Goal: Task Accomplishment & Management: Complete application form

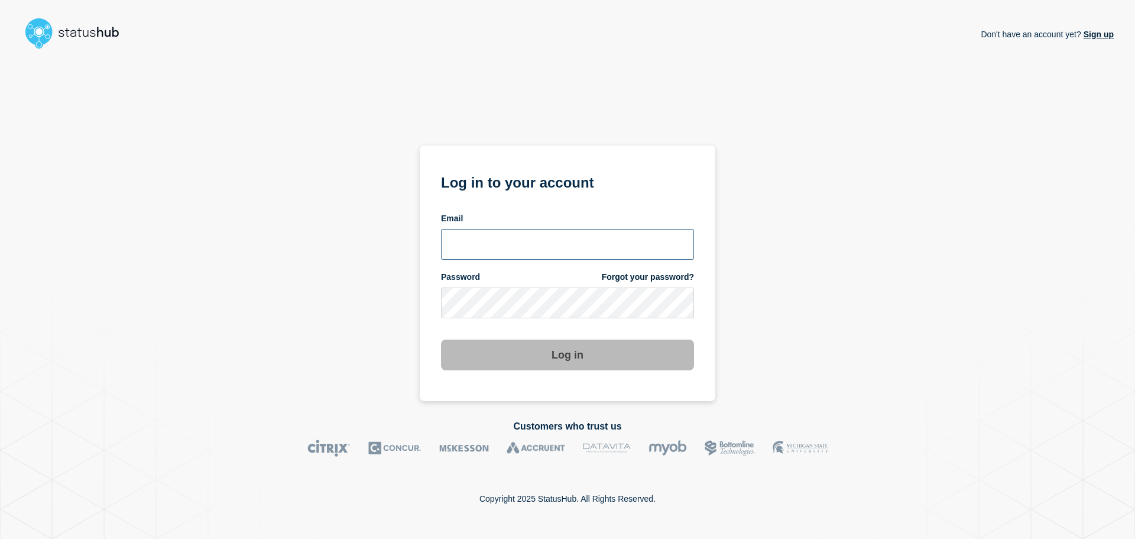
click at [498, 248] on input "email input" at bounding box center [567, 244] width 253 height 31
click at [513, 248] on input "r.shumaker@gwu.edu" at bounding box center [567, 244] width 253 height 31
type input "r.shumaker@email.gwu.edu"
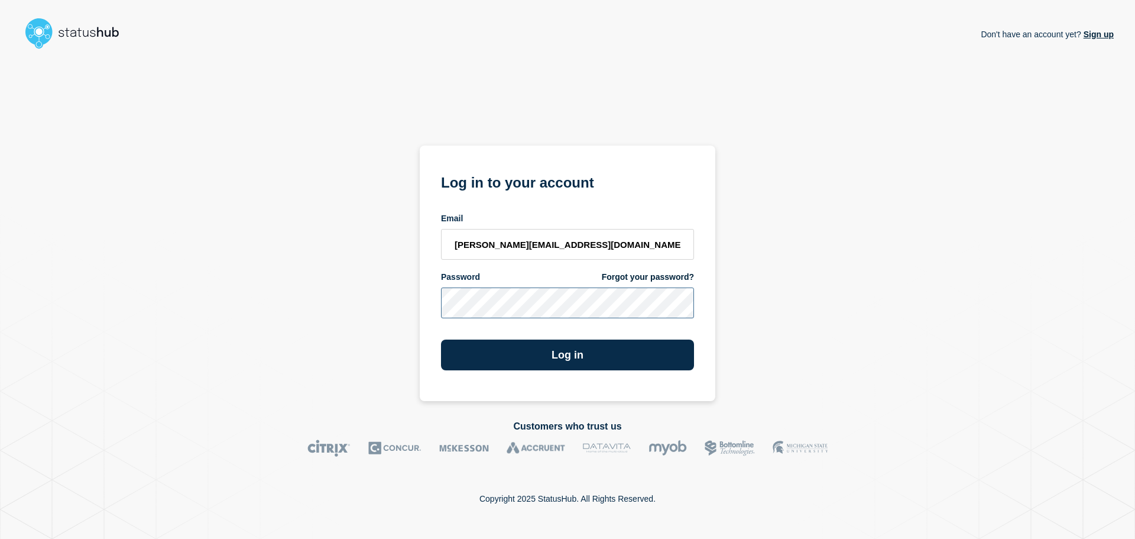
click at [441, 339] on button "Log in" at bounding box center [567, 354] width 253 height 31
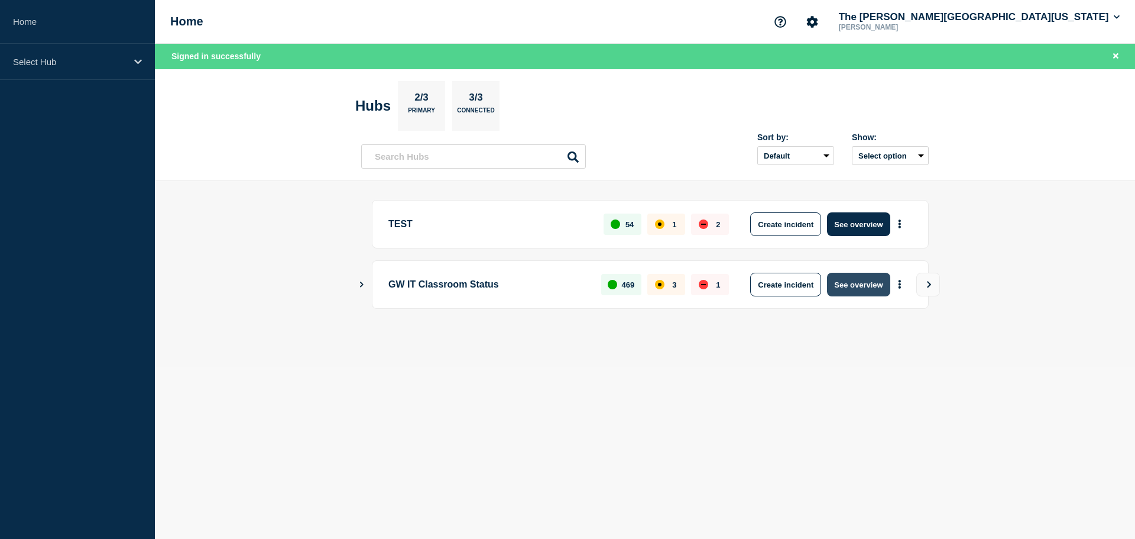
click at [864, 279] on button "See overview" at bounding box center [858, 285] width 63 height 24
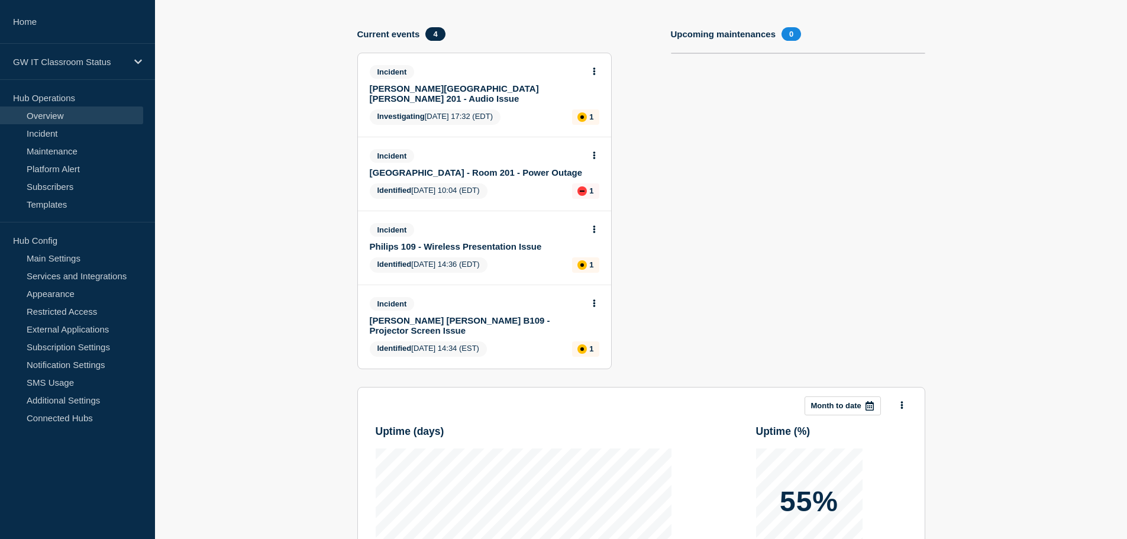
scroll to position [116, 0]
click at [595, 227] on icon at bounding box center [594, 231] width 3 height 8
click at [586, 267] on link "Update incident" at bounding box center [593, 264] width 57 height 9
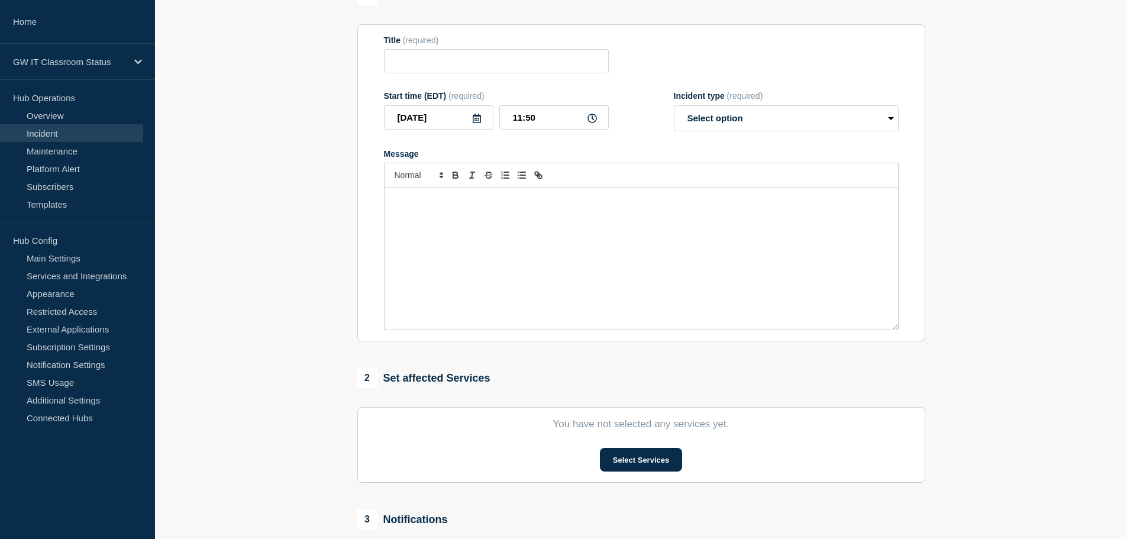
type input "Philips 109 - Wireless Presentation Issue"
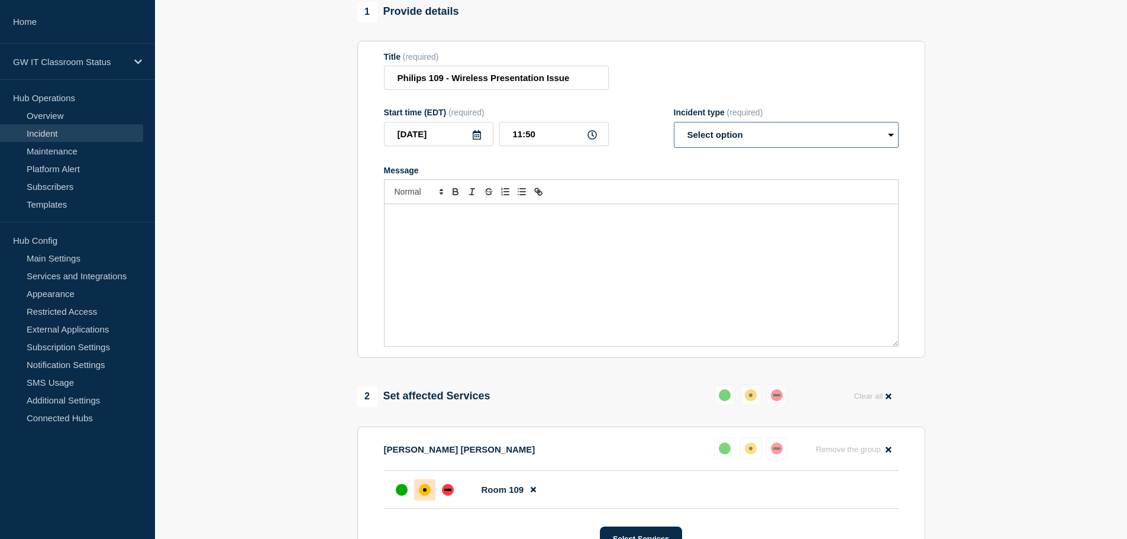
click at [781, 138] on select "Select option Investigating Identified Monitoring Resolved" at bounding box center [786, 135] width 225 height 26
select select "resolved"
click at [674, 127] on select "Select option Investigating Identified Monitoring Resolved" at bounding box center [786, 135] width 225 height 26
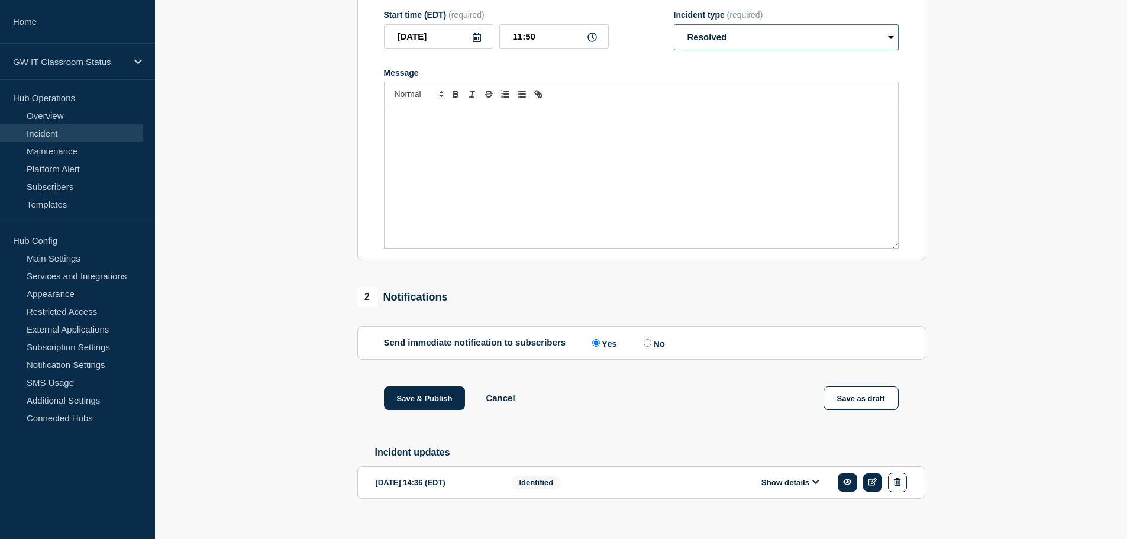
scroll to position [238, 0]
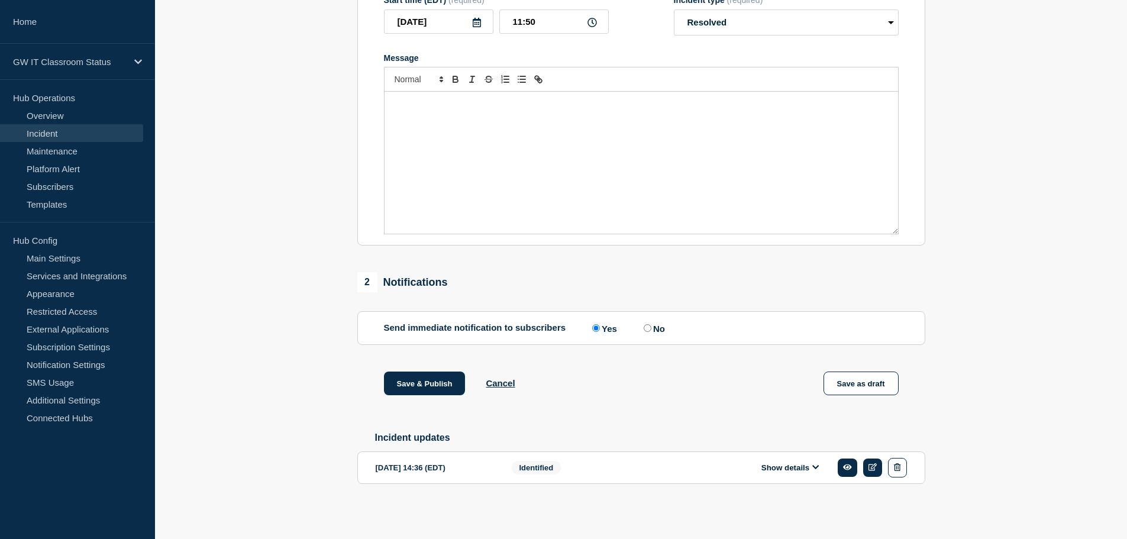
click at [653, 329] on label "No" at bounding box center [652, 327] width 24 height 11
click at [651, 329] on input "No" at bounding box center [647, 328] width 8 height 8
radio input "true"
radio input "false"
click at [413, 381] on button "Save & Publish" at bounding box center [425, 383] width 82 height 24
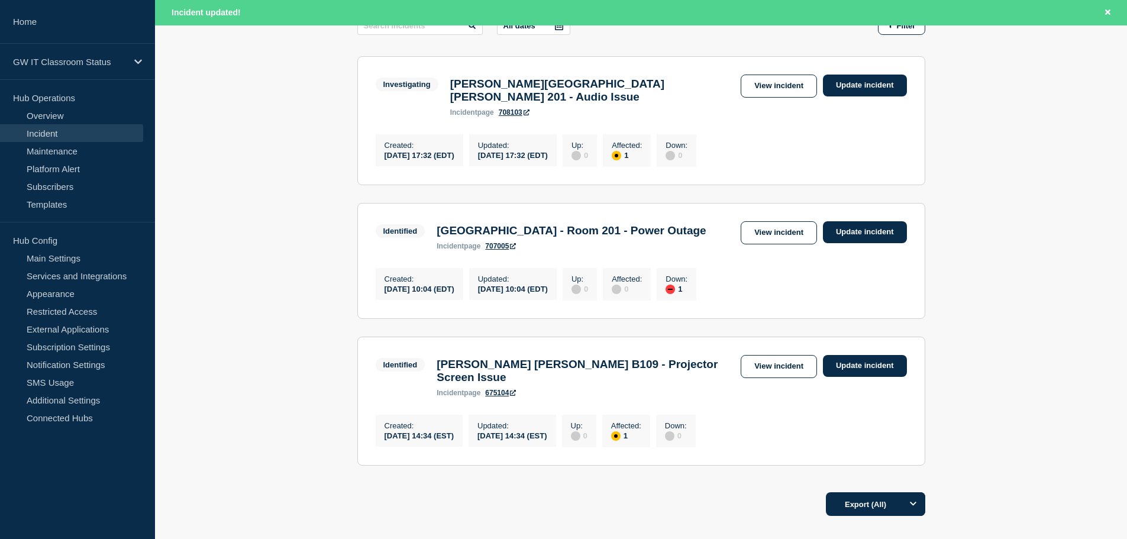
scroll to position [215, 0]
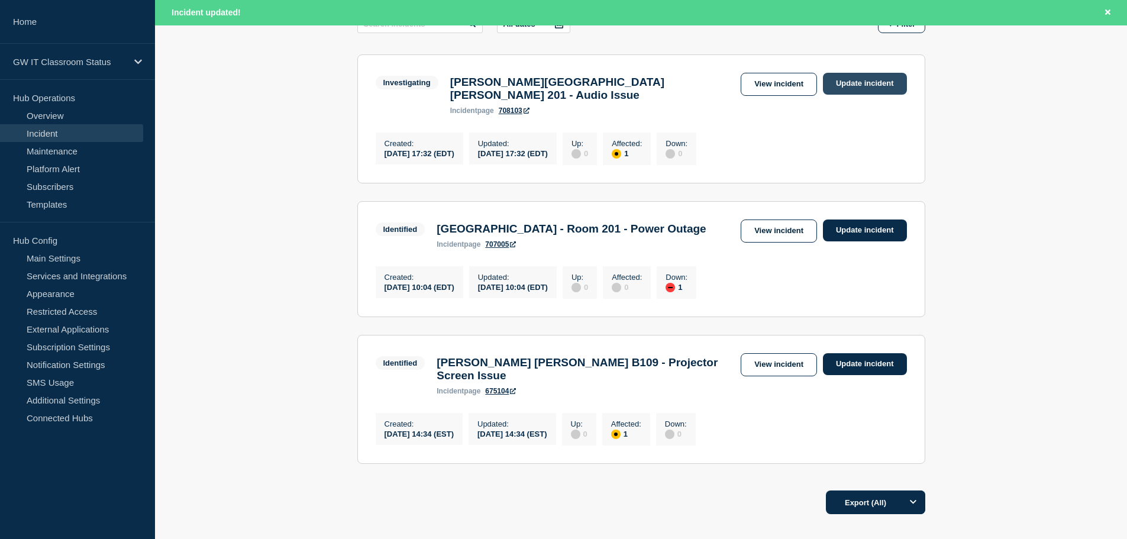
click at [873, 85] on link "Update incident" at bounding box center [865, 84] width 84 height 22
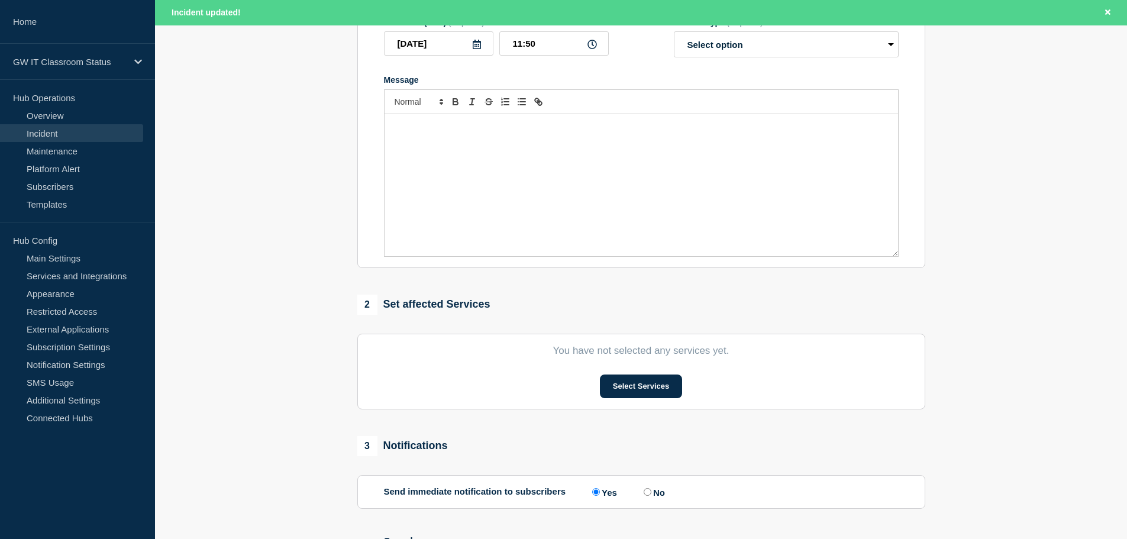
type input "[PERSON_NAME][GEOGRAPHIC_DATA][PERSON_NAME] 201 - Audio Issue"
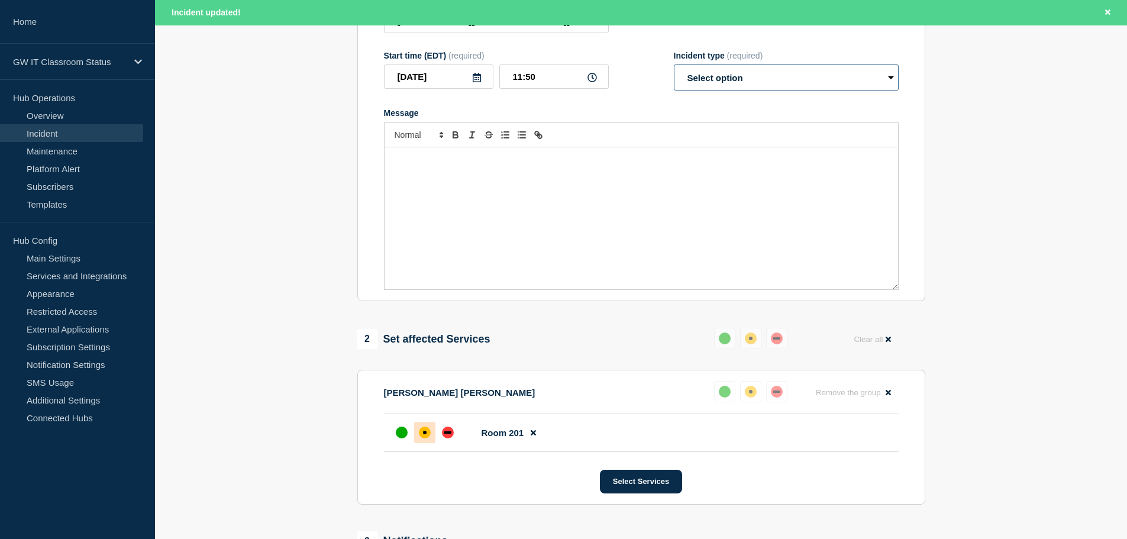
click at [745, 64] on select "Select option Investigating Identified Monitoring Resolved" at bounding box center [786, 77] width 225 height 26
select select "resolved"
click at [674, 64] on select "Select option Investigating Identified Monitoring Resolved" at bounding box center [786, 77] width 225 height 26
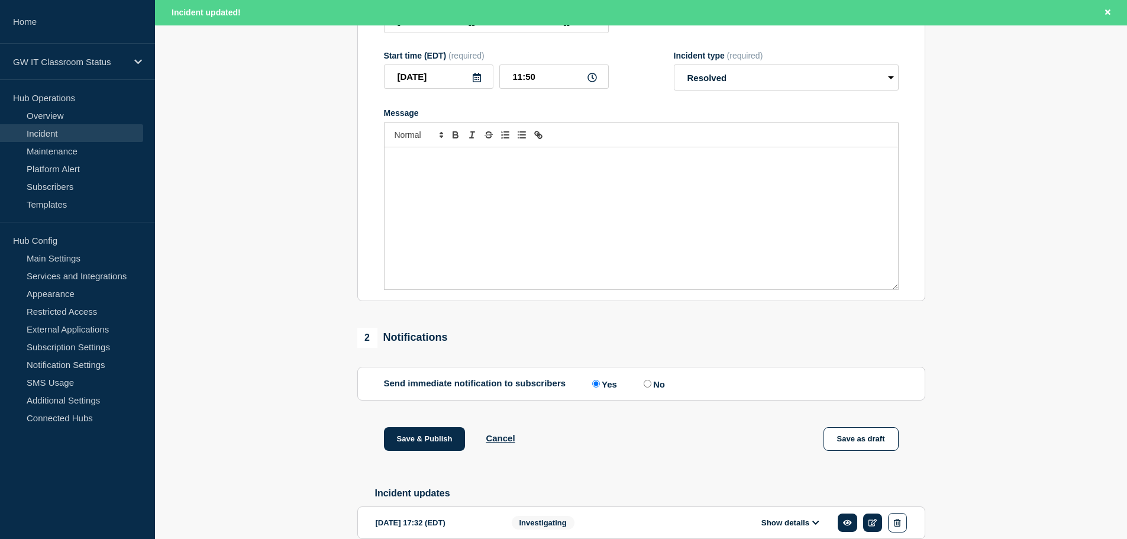
click at [651, 380] on input "No" at bounding box center [647, 384] width 8 height 8
radio input "true"
radio input "false"
click at [396, 434] on button "Save & Publish" at bounding box center [425, 439] width 82 height 24
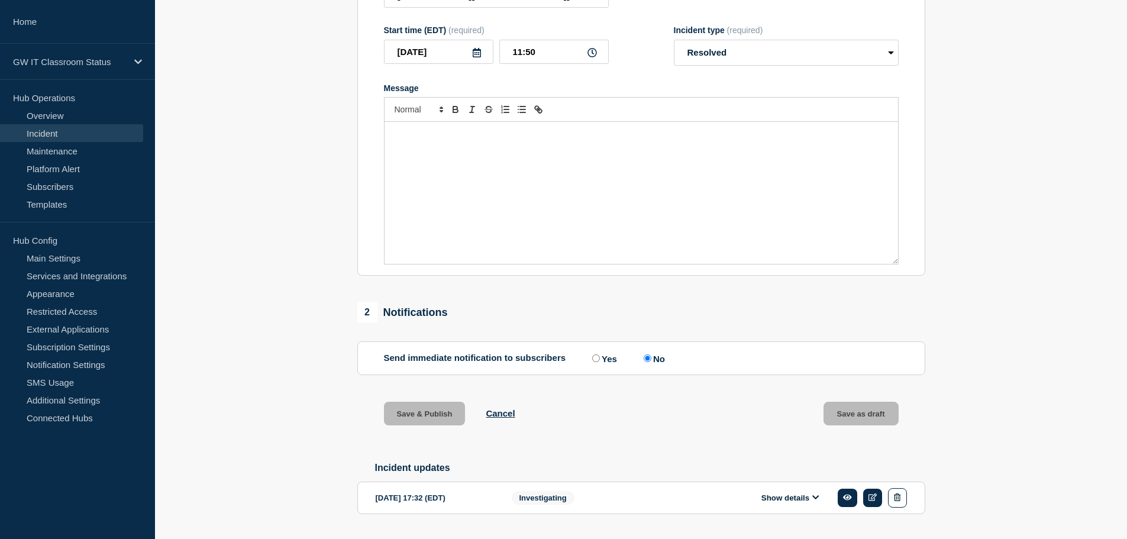
scroll to position [190, 0]
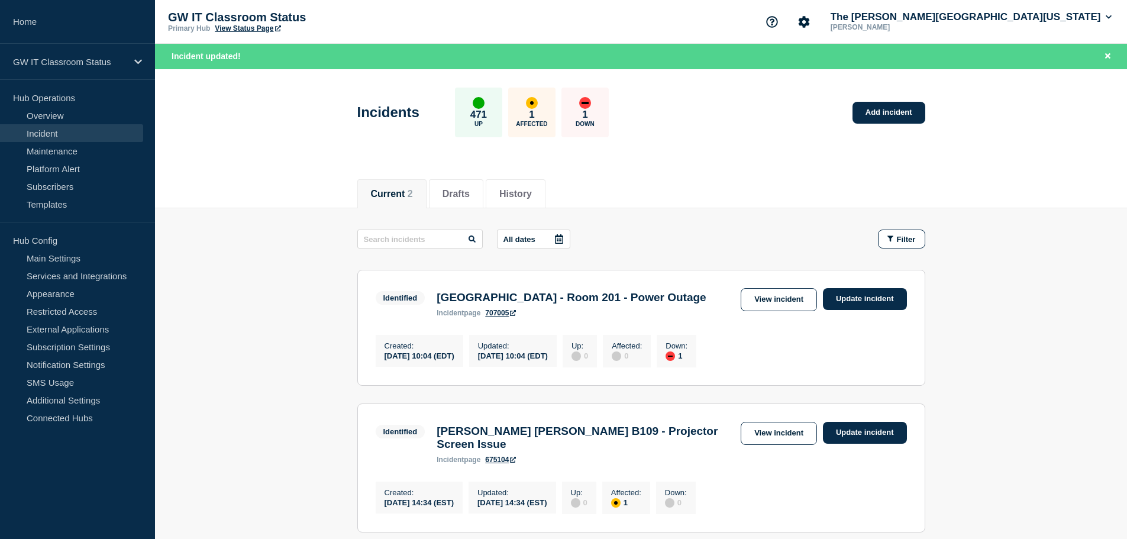
click at [781, 176] on div "Current 2 Drafts History" at bounding box center [641, 187] width 568 height 40
click at [898, 118] on link "Add incident" at bounding box center [888, 113] width 73 height 22
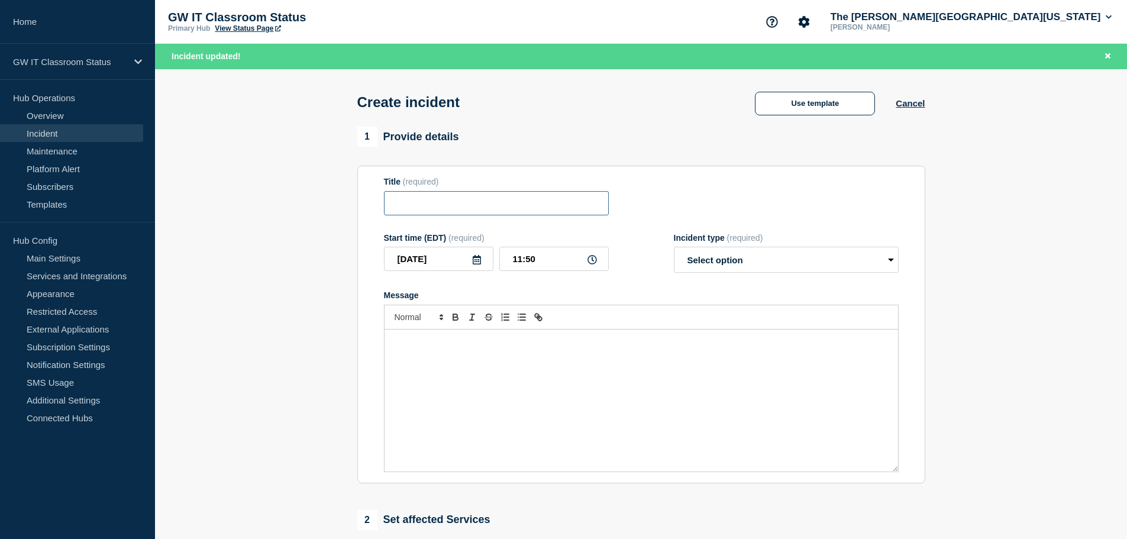
click at [497, 213] on input "Title" at bounding box center [496, 203] width 225 height 24
type input ":"
type input "[PERSON_NAME] 405"
click at [805, 103] on button "Use template" at bounding box center [815, 104] width 120 height 24
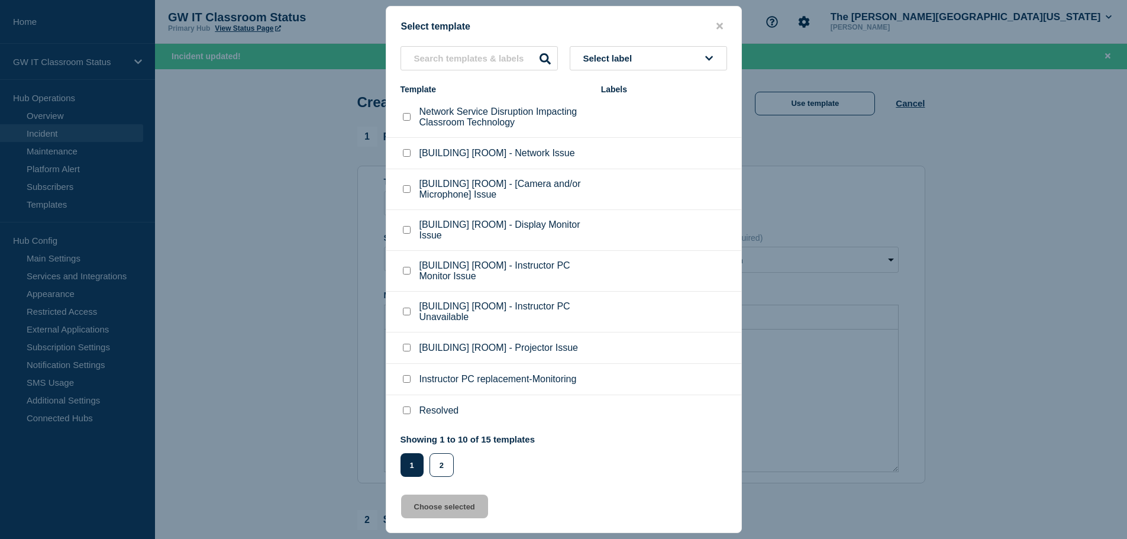
scroll to position [34, 0]
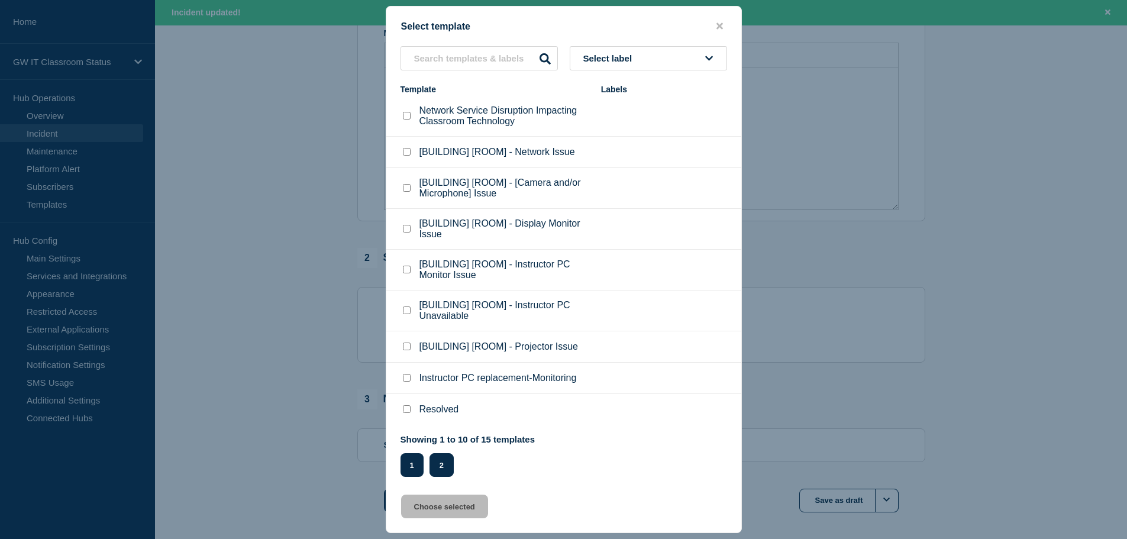
click at [439, 462] on button "2" at bounding box center [441, 465] width 24 height 24
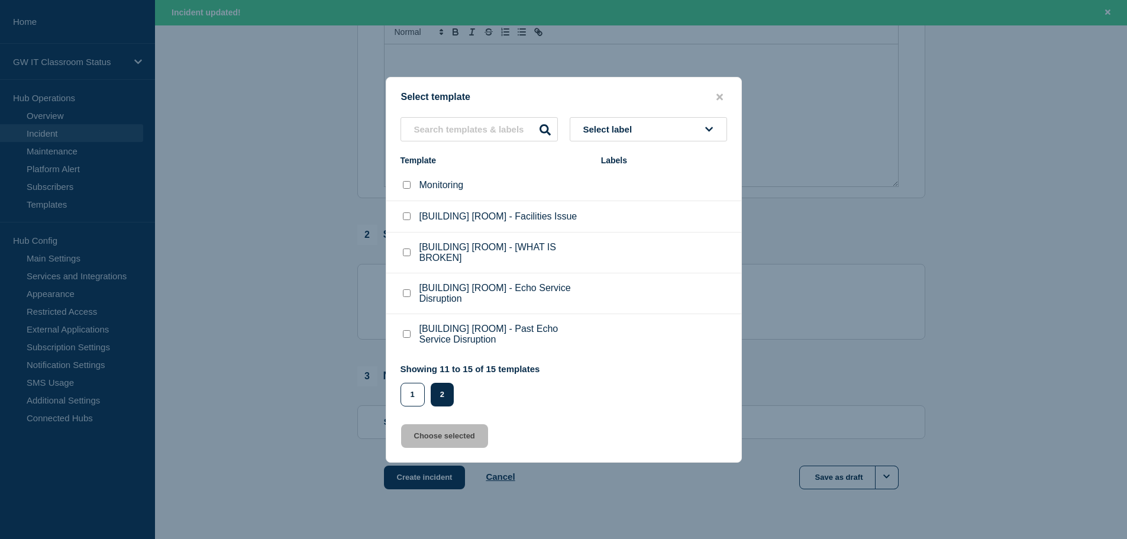
scroll to position [286, 0]
click at [472, 247] on p "[BUILDING] [ROOM] - [WHAT IS BROKEN]" at bounding box center [504, 252] width 170 height 21
click at [407, 255] on checkbox"] "[BUILDING] [ROOM] - [WHAT IS BROKEN] checkbox" at bounding box center [407, 252] width 8 height 8
checkbox checkbox"] "true"
click at [442, 434] on button "Choose selected" at bounding box center [444, 436] width 87 height 24
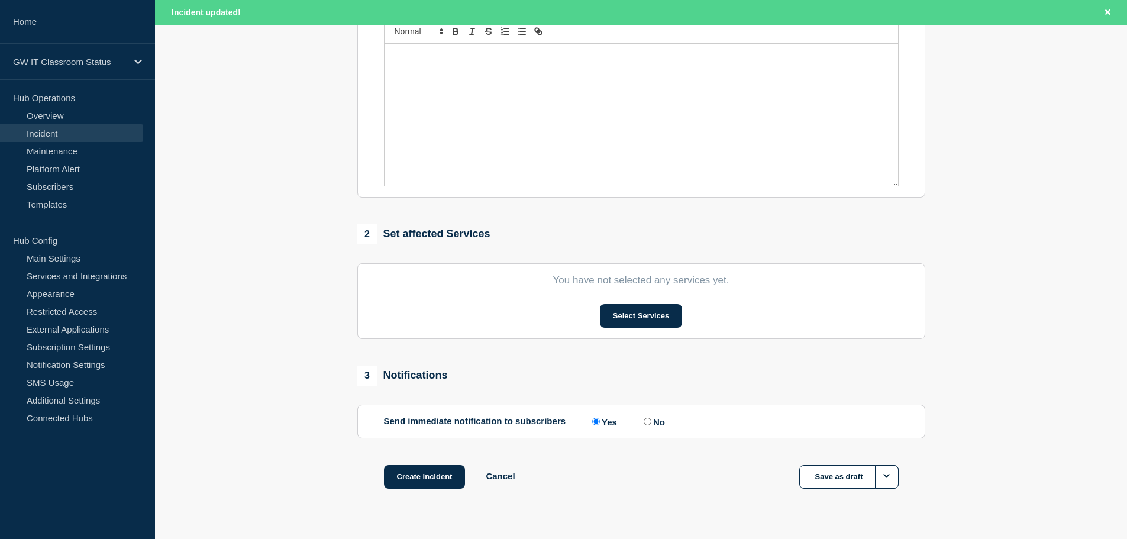
select select "investigating"
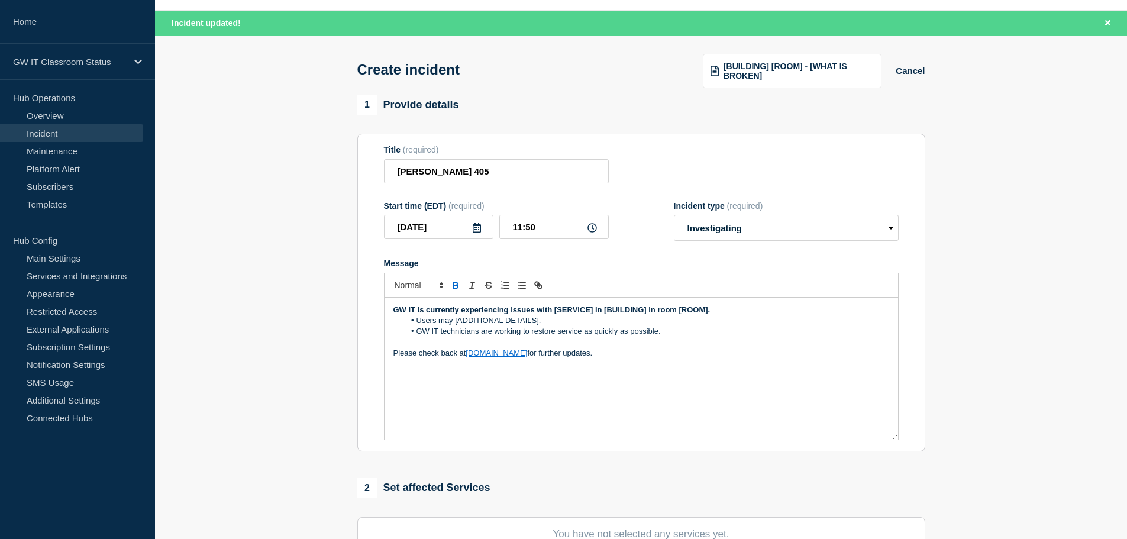
scroll to position [0, 0]
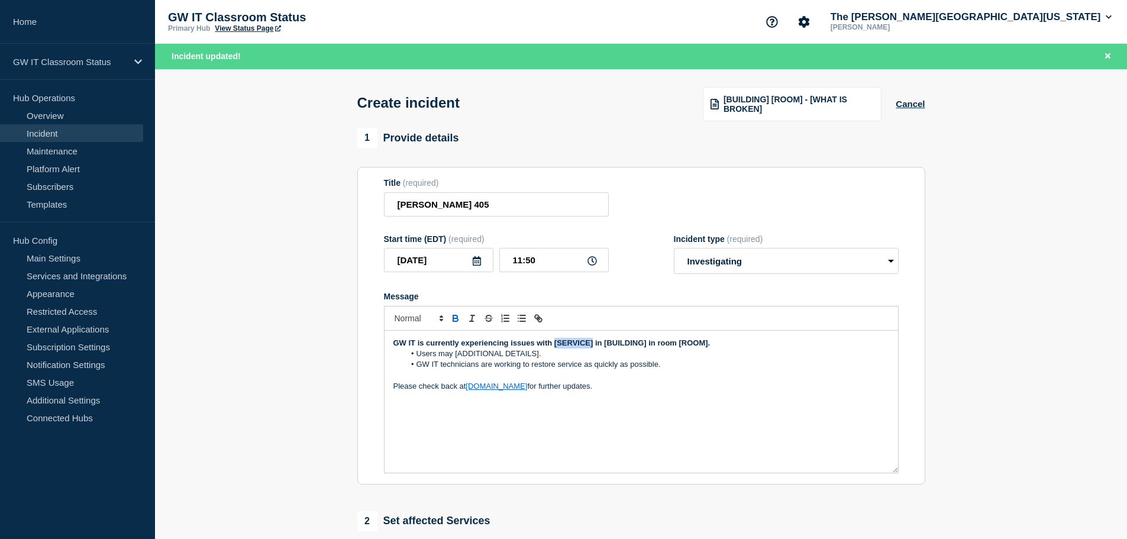
drag, startPoint x: 593, startPoint y: 344, endPoint x: 554, endPoint y: 344, distance: 39.0
click at [554, 344] on strong "GW IT is currently experiencing issues with [SERVICE] in [BUILDING] in room [RO…" at bounding box center [551, 342] width 317 height 9
drag, startPoint x: 664, startPoint y: 345, endPoint x: 622, endPoint y: 347, distance: 42.0
click at [622, 347] on strong "GW IT is currently experiencing issues with Program Audio in [BUILDING] in room…" at bounding box center [560, 342] width 334 height 9
drag, startPoint x: 555, startPoint y: 352, endPoint x: 412, endPoint y: 360, distance: 143.3
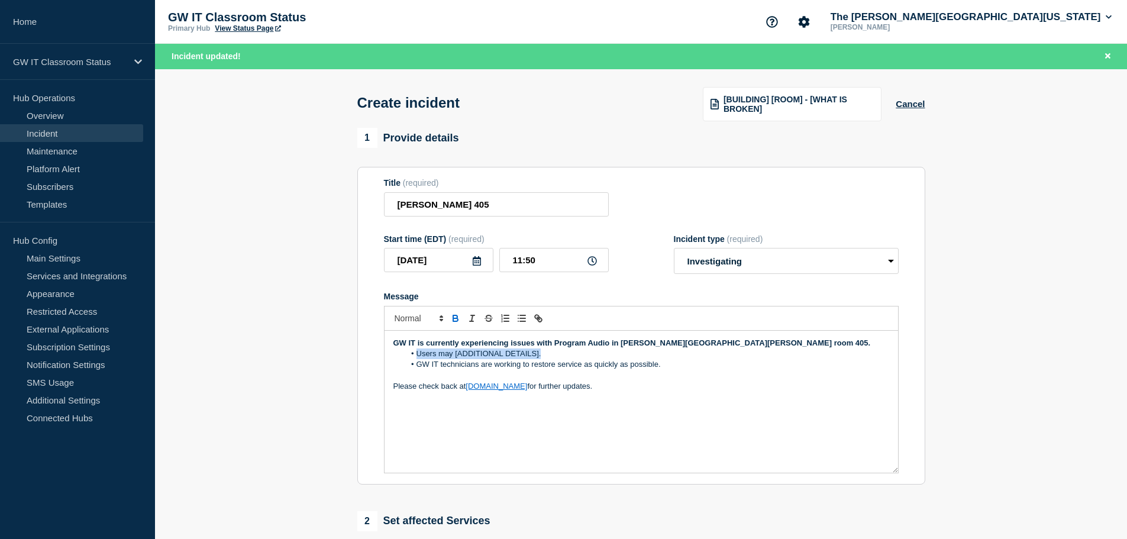
click at [412, 359] on li "Users may [ADDITIONAL DETAILS]." at bounding box center [646, 353] width 484 height 11
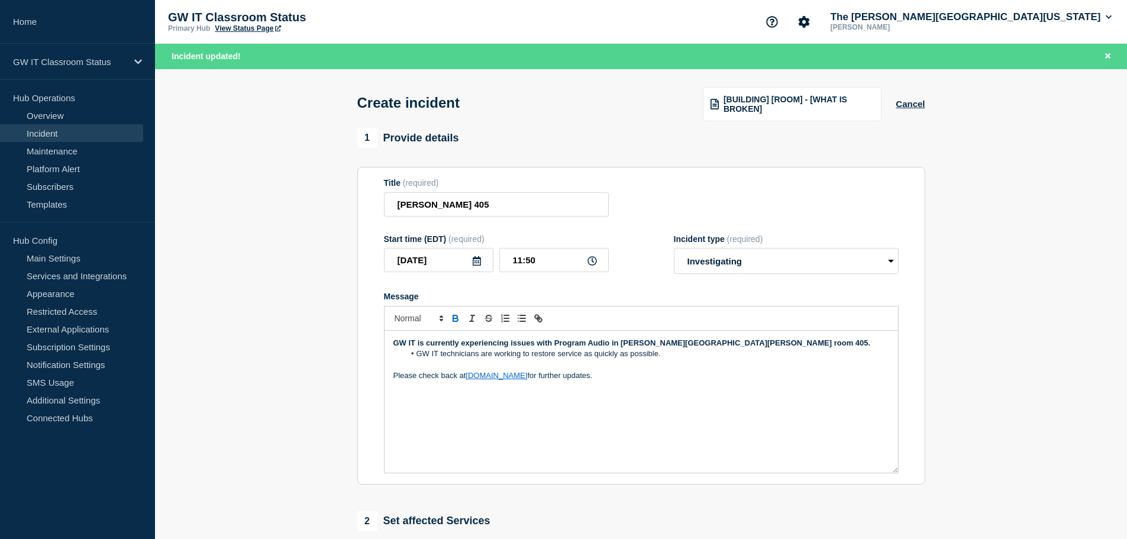
click at [994, 358] on section "1 Provide details Title (required) [PERSON_NAME] 405 Start time (EDT) (required…" at bounding box center [641, 466] width 972 height 677
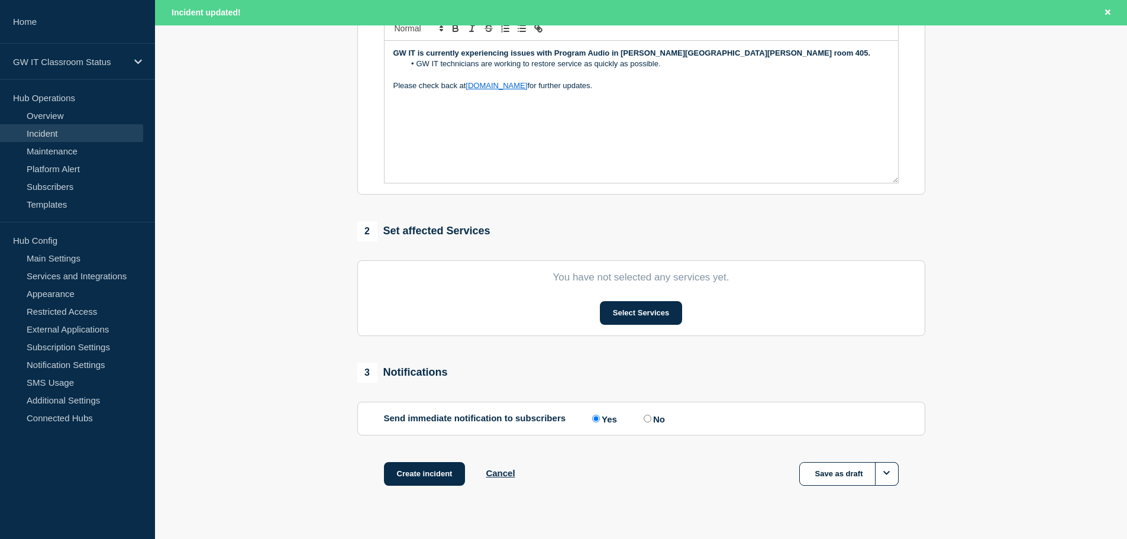
scroll to position [315, 0]
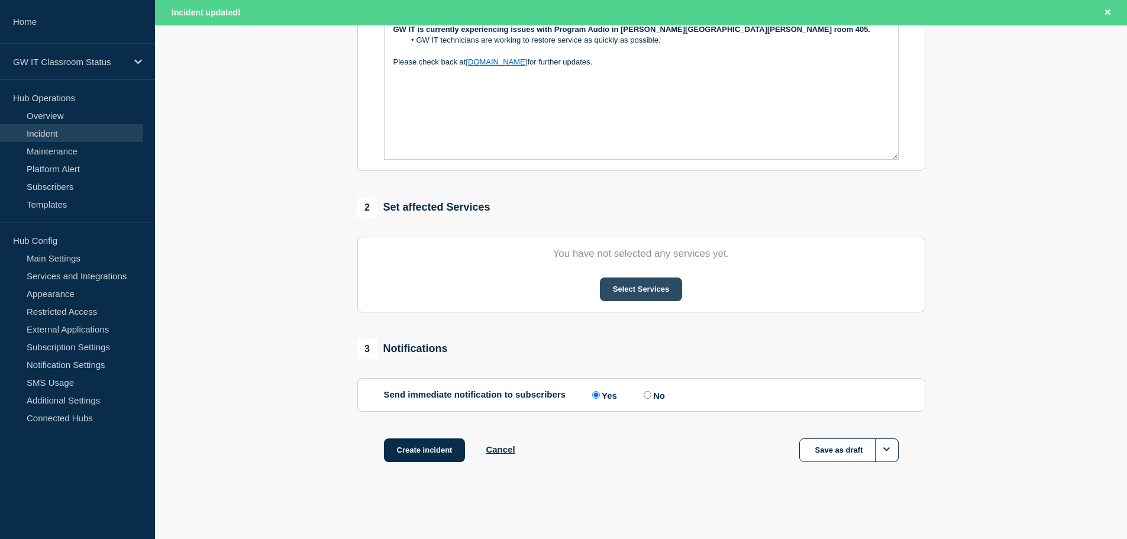
click at [634, 292] on button "Select Services" at bounding box center [641, 289] width 82 height 24
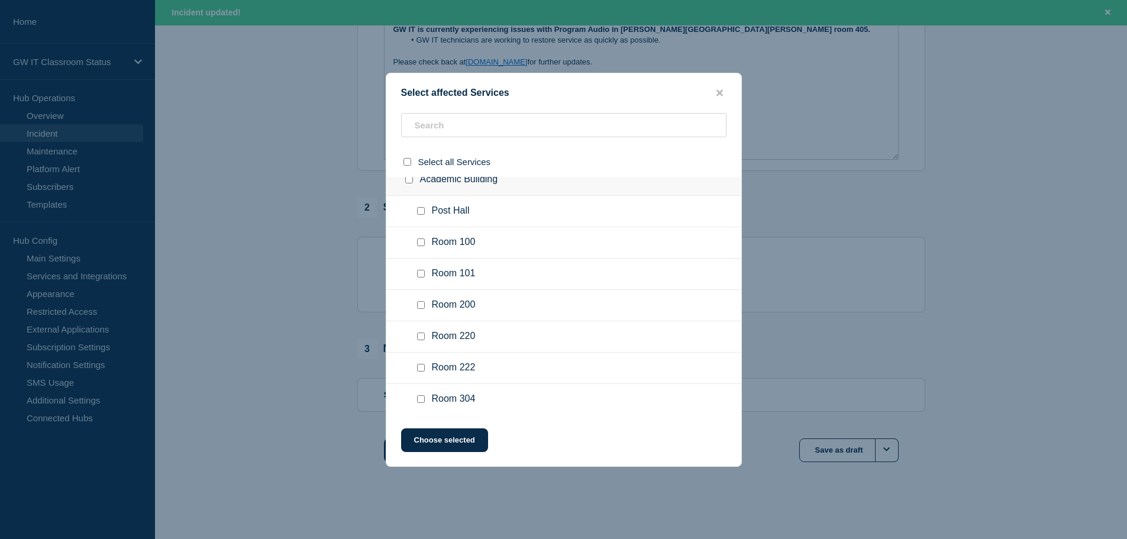
scroll to position [1955, 0]
click at [455, 127] on input "text" at bounding box center [563, 125] width 325 height 24
type input "Tomk"
checkbox input "true"
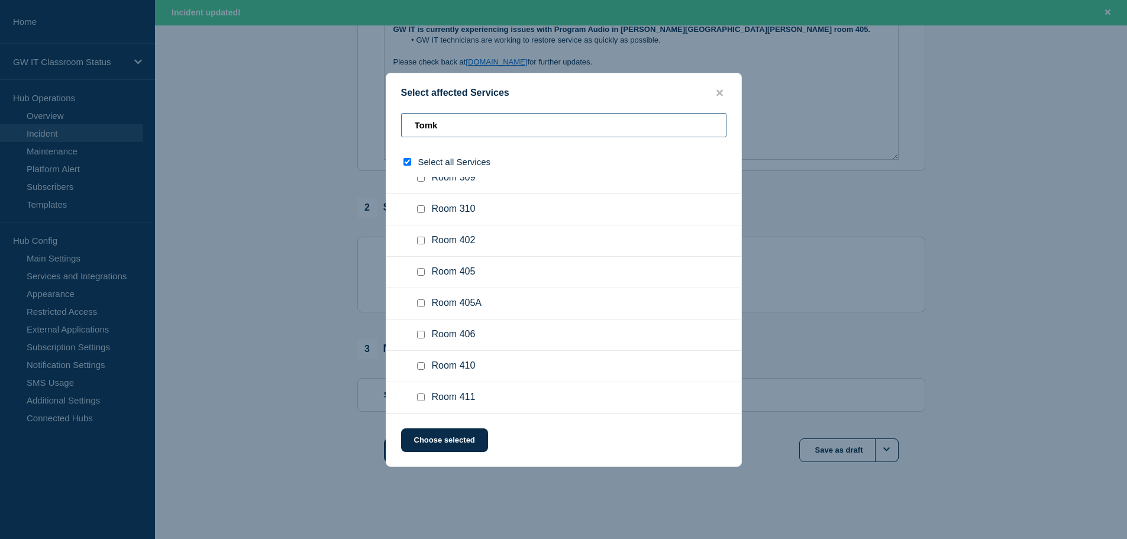
scroll to position [0, 0]
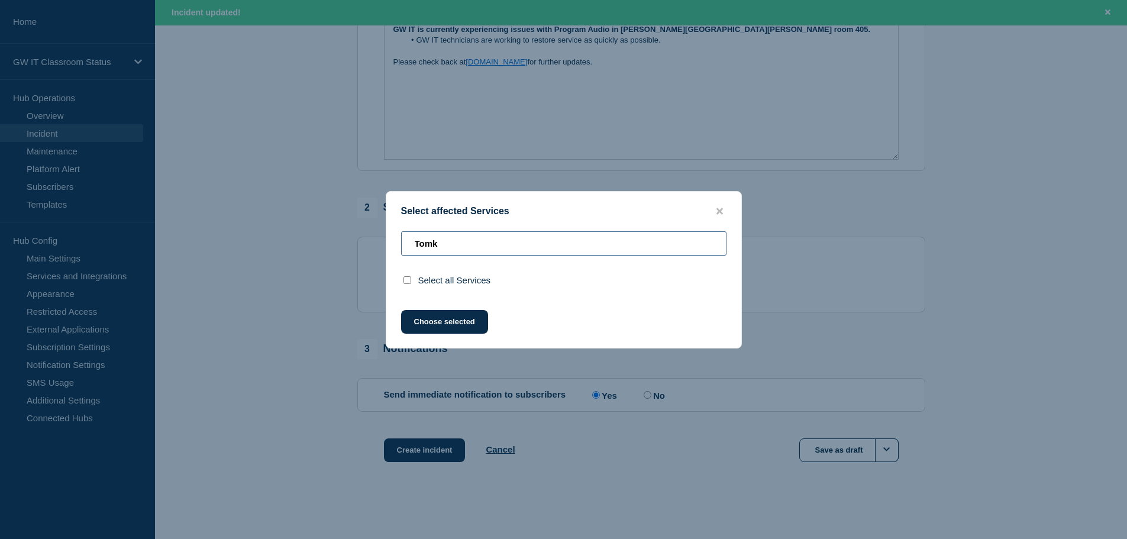
type input "[PERSON_NAME]"
checkbox input "false"
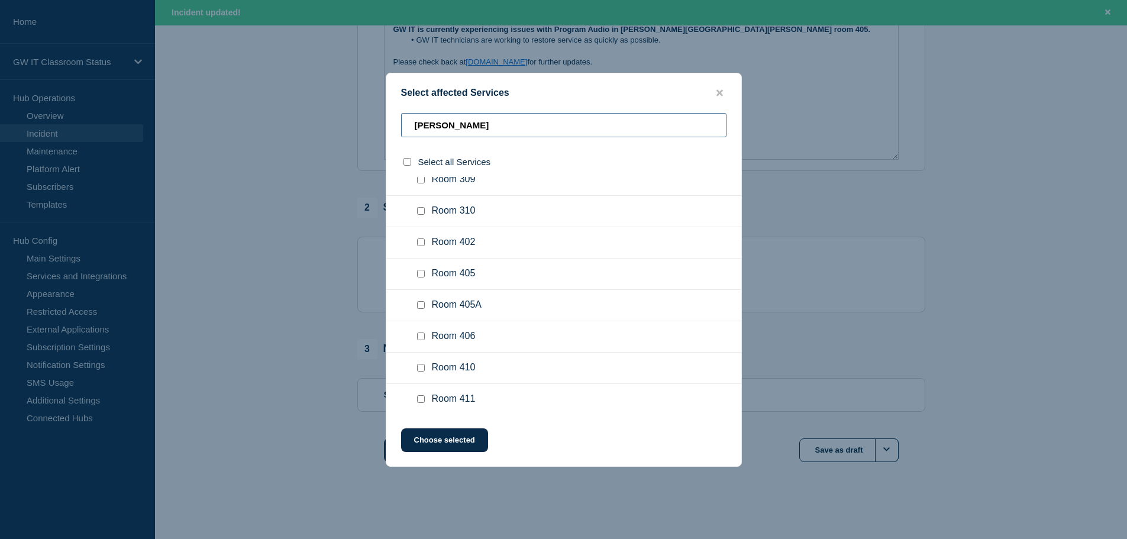
scroll to position [391, 0]
type input "[PERSON_NAME]"
click at [419, 273] on input "Room 405 checkbox" at bounding box center [421, 272] width 8 height 8
checkbox input "true"
click at [455, 443] on button "Choose selected" at bounding box center [444, 440] width 87 height 24
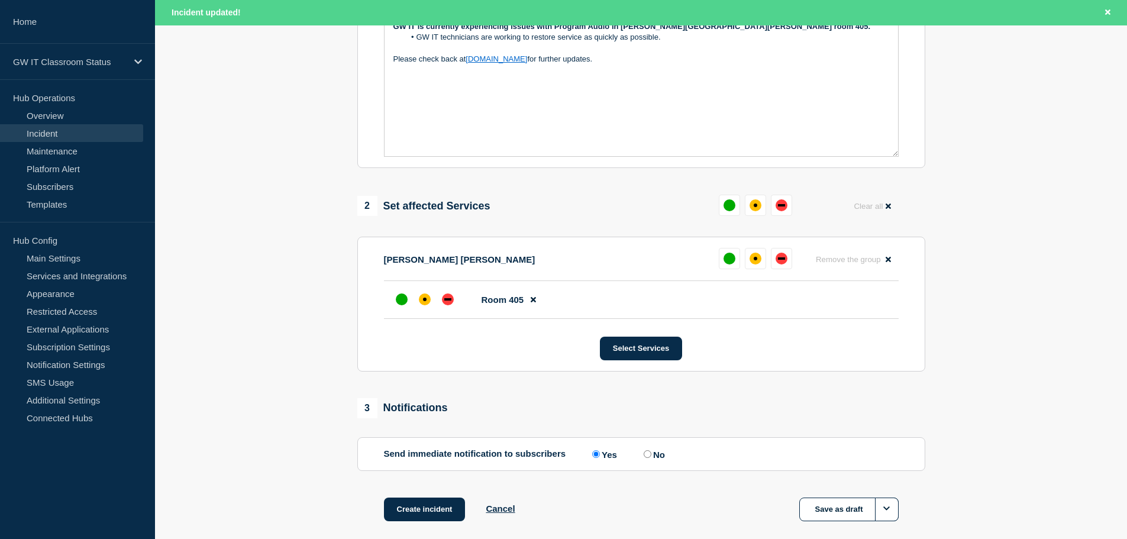
scroll to position [317, 0]
click at [422, 300] on div "affected" at bounding box center [425, 299] width 12 height 12
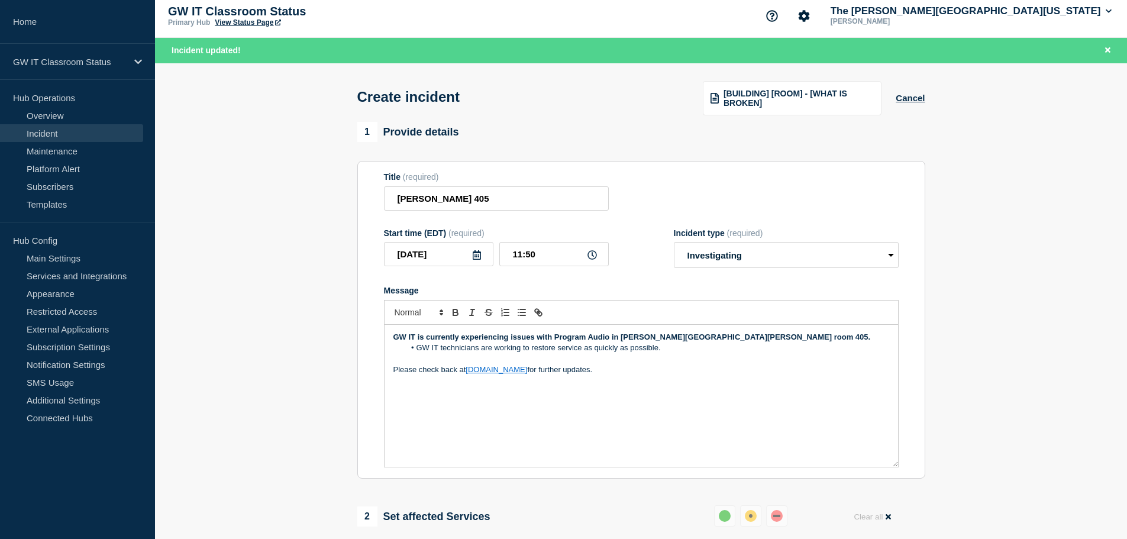
scroll to position [0, 0]
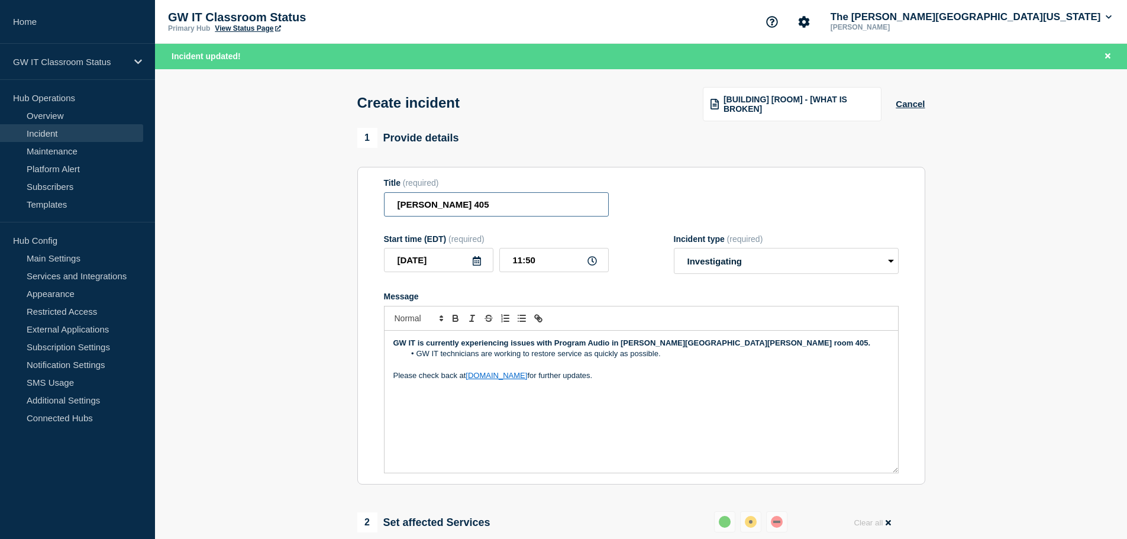
click at [440, 208] on input "[PERSON_NAME] 405" at bounding box center [496, 204] width 225 height 24
type input "[PERSON_NAME][GEOGRAPHIC_DATA][PERSON_NAME] 405"
click at [287, 234] on section "1 Provide details Title (required) [PERSON_NAME][GEOGRAPHIC_DATA][PERSON_NAME] …" at bounding box center [641, 497] width 972 height 739
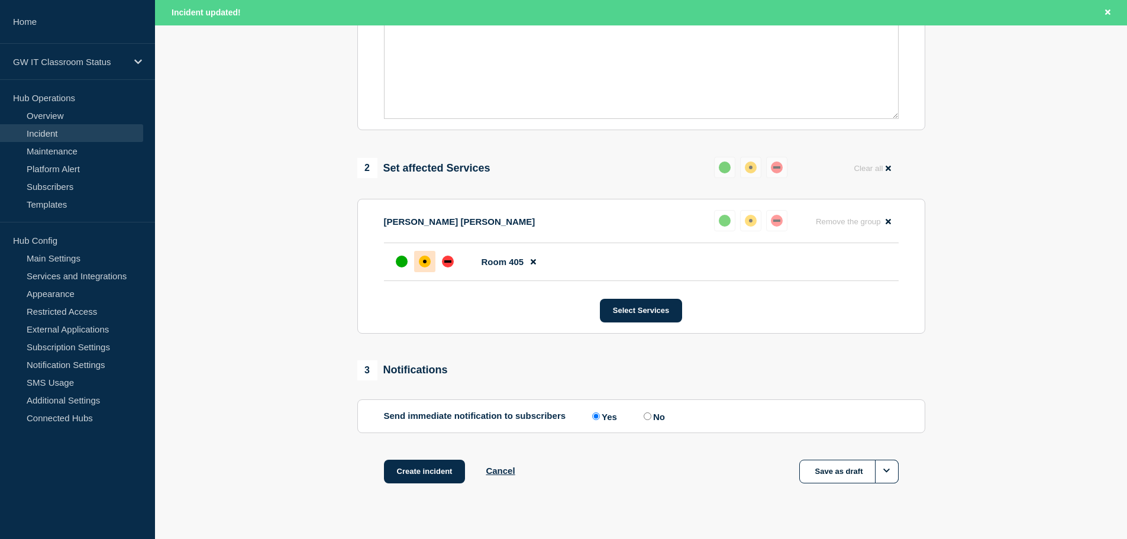
scroll to position [377, 0]
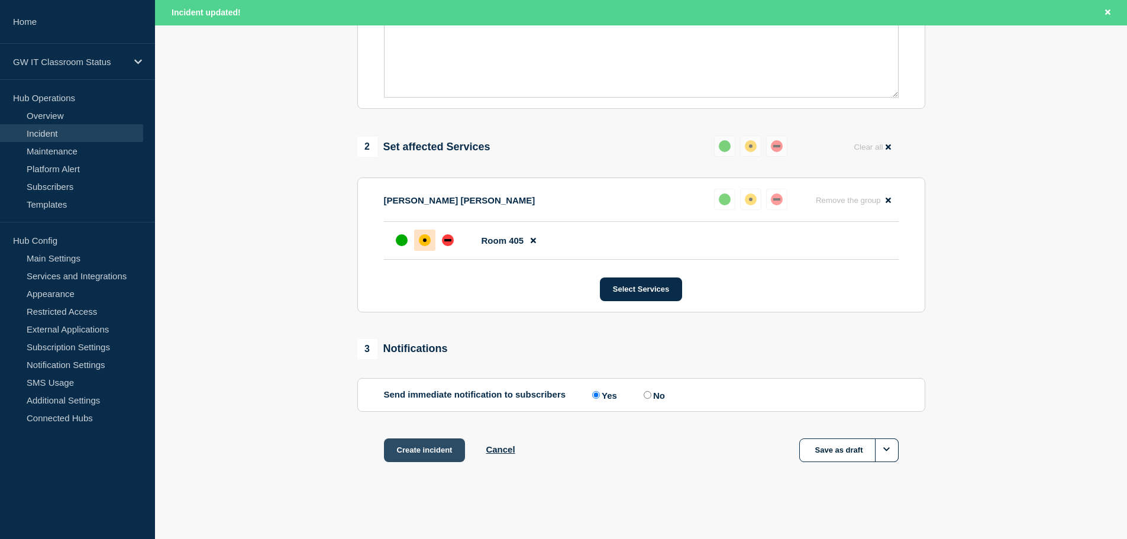
click at [414, 451] on button "Create incident" at bounding box center [425, 450] width 82 height 24
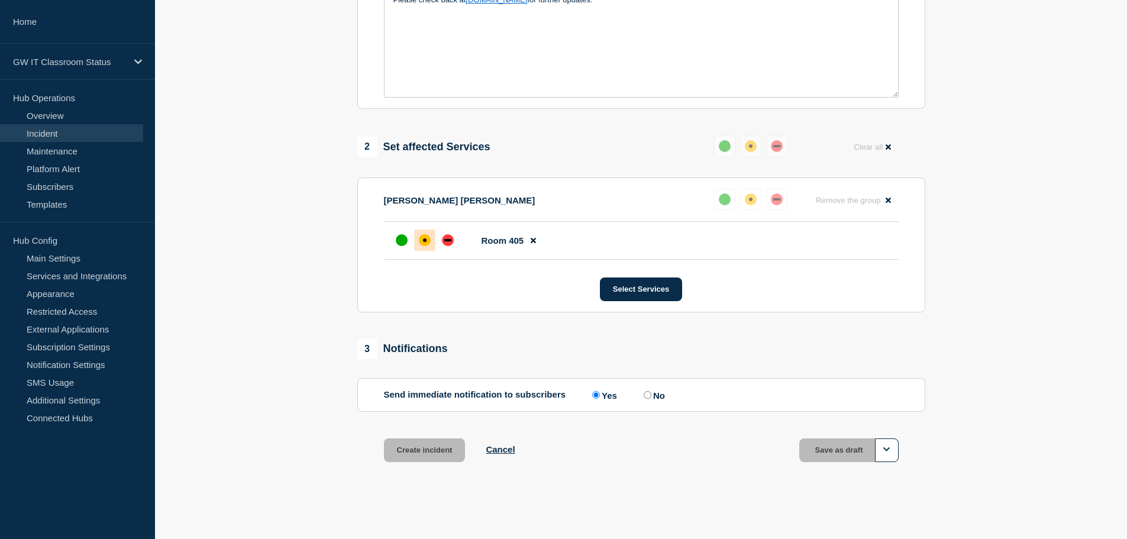
scroll to position [352, 0]
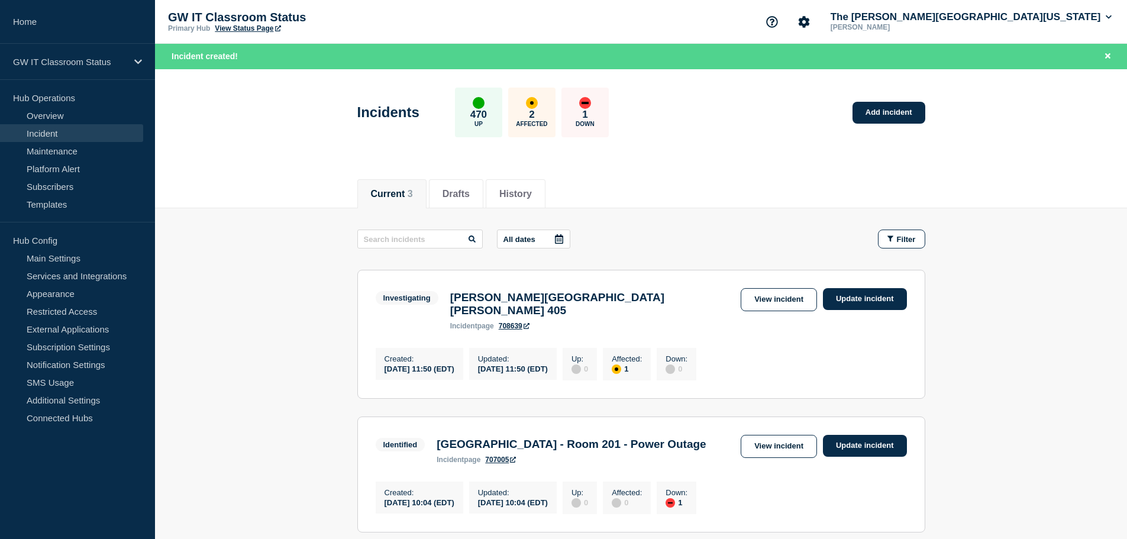
click at [1034, 232] on main "All dates Filter Investigating 1 Affected [PERSON_NAME][GEOGRAPHIC_DATA][PERSON…" at bounding box center [641, 452] width 972 height 488
